Goal: Check status: Check status

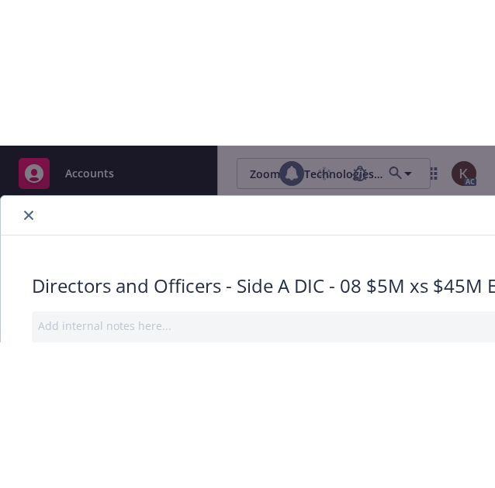
scroll to position [118, 0]
